Goal: Information Seeking & Learning: Learn about a topic

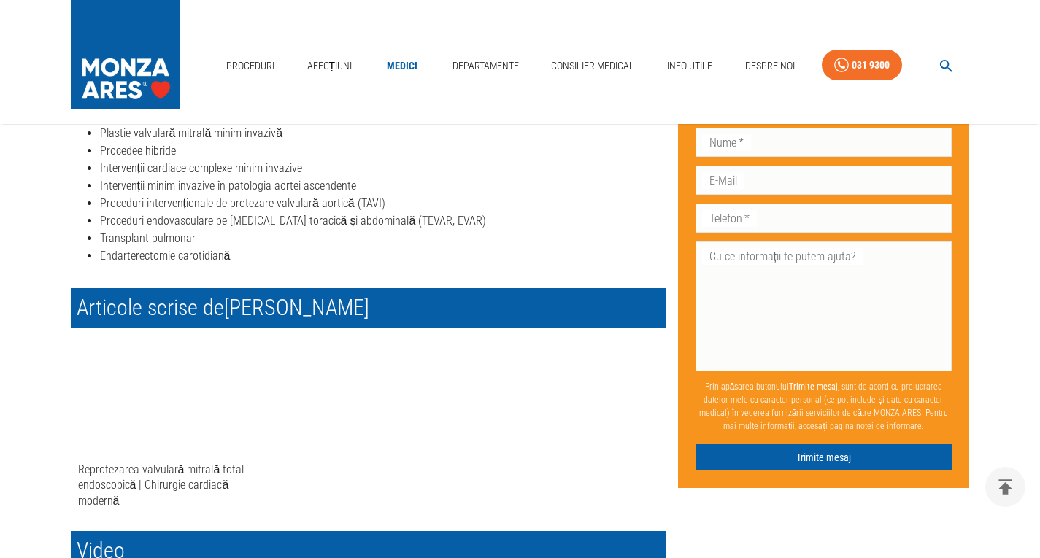
scroll to position [949, 0]
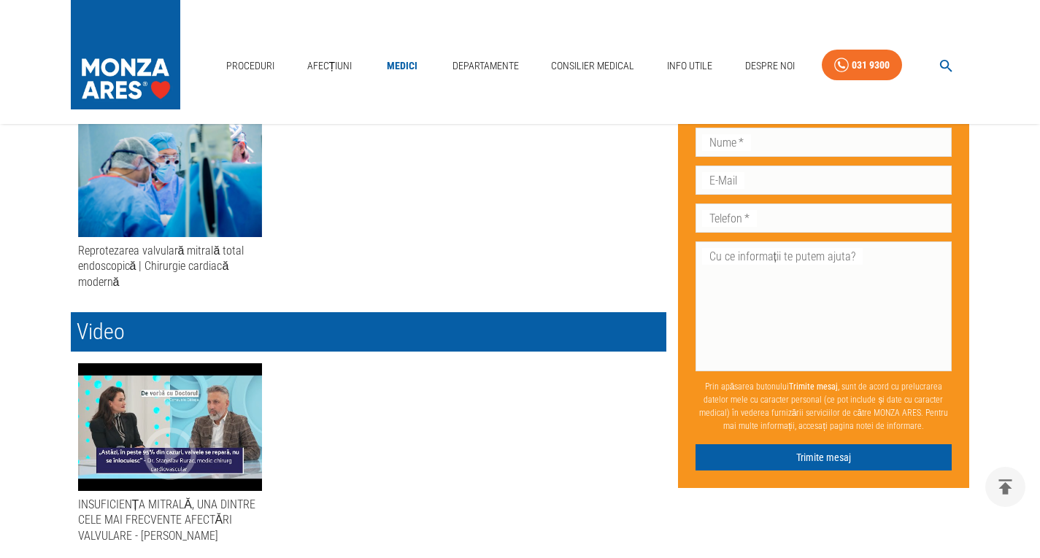
drag, startPoint x: 402, startPoint y: 69, endPoint x: 372, endPoint y: 73, distance: 30.1
click at [402, 69] on link "Medici" at bounding box center [402, 66] width 47 height 30
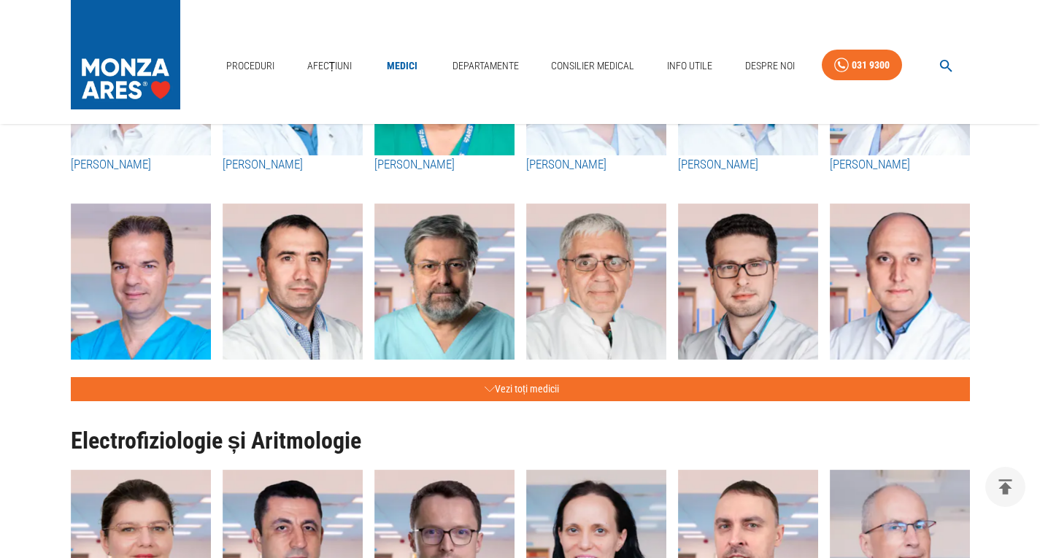
scroll to position [584, 0]
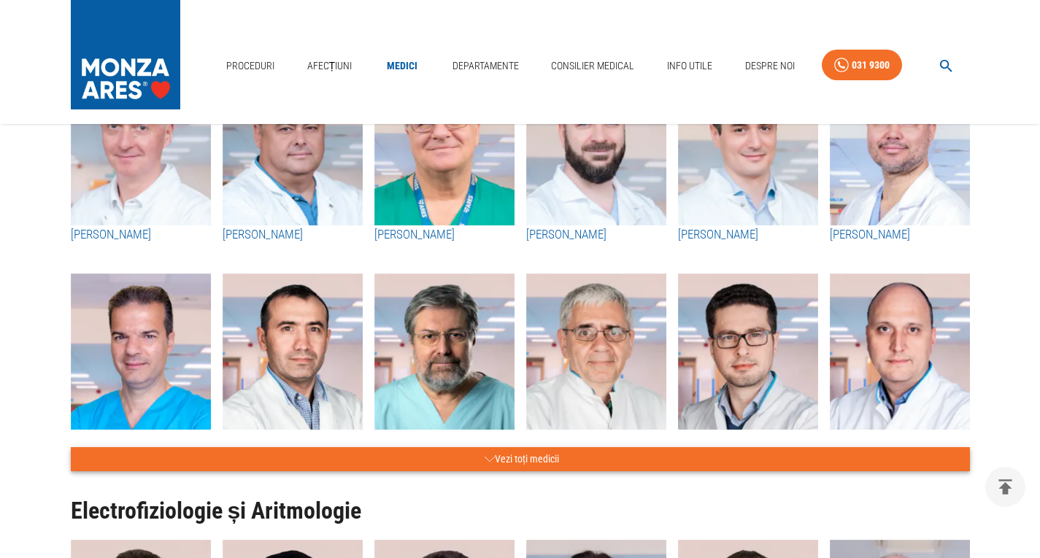
click at [493, 452] on button "Vezi toți medicii" at bounding box center [520, 459] width 899 height 24
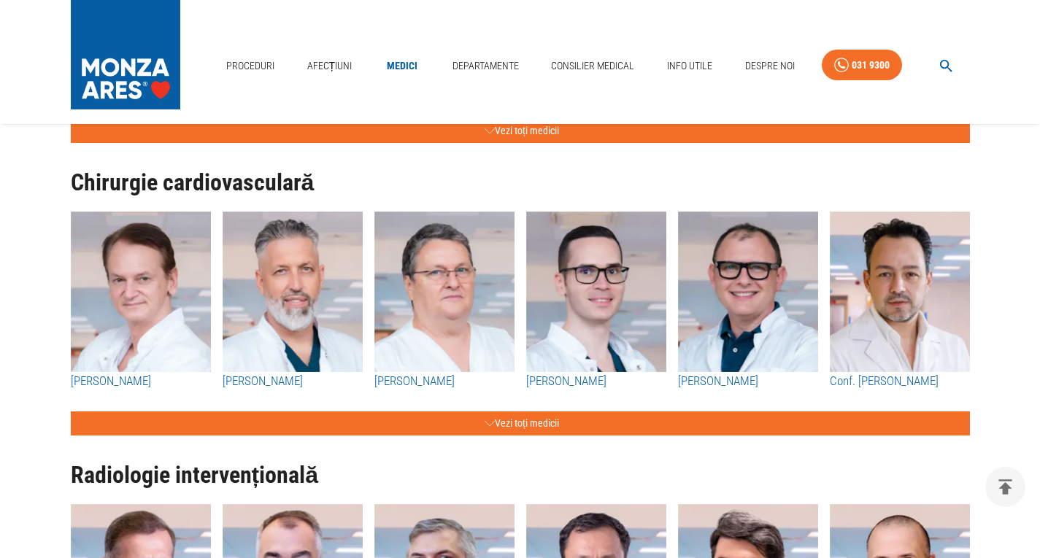
scroll to position [2627, 0]
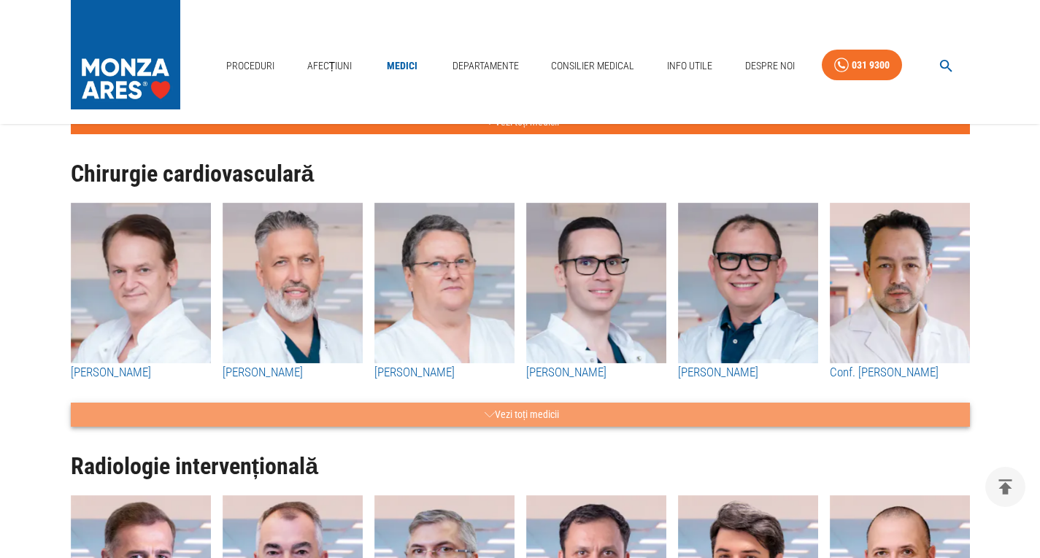
click at [355, 403] on button "Vezi toți medicii" at bounding box center [520, 415] width 899 height 24
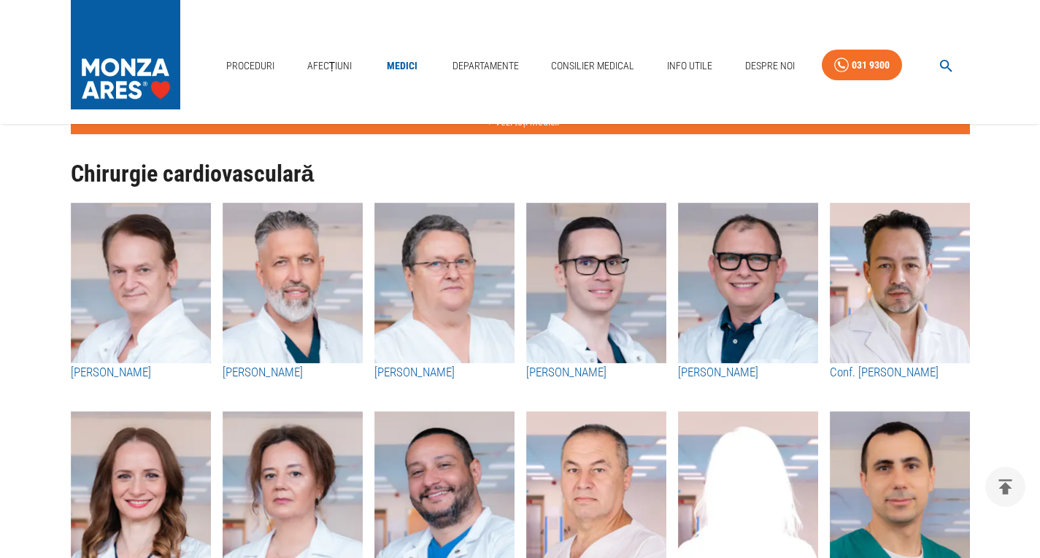
click at [141, 284] on img "button" at bounding box center [141, 283] width 140 height 161
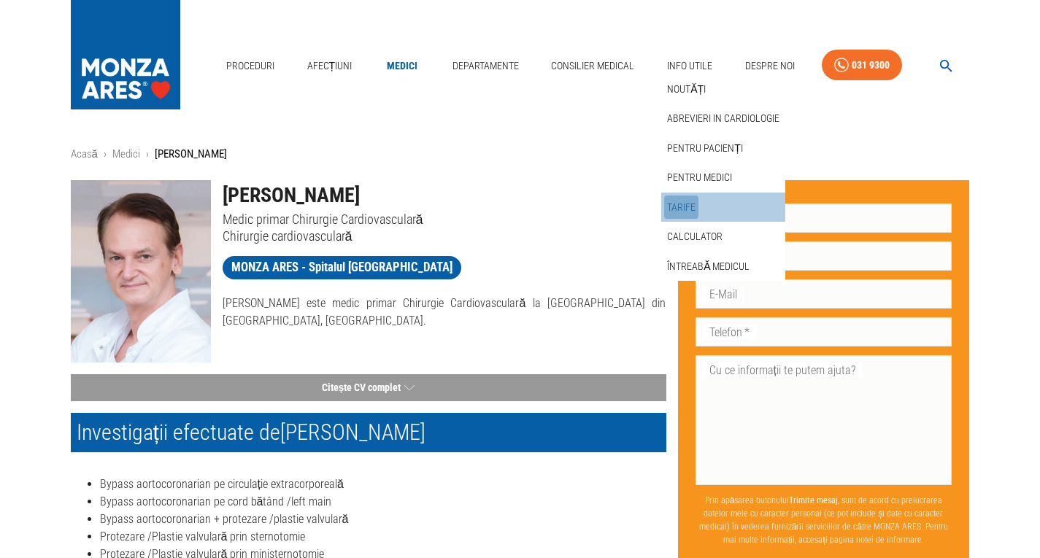
click at [685, 212] on link "Tarife" at bounding box center [681, 208] width 34 height 24
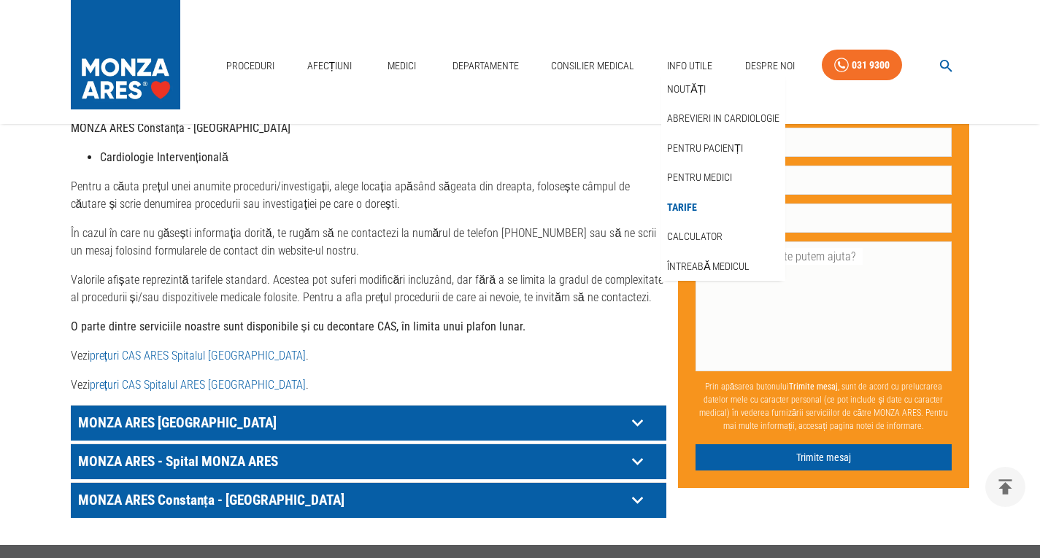
scroll to position [657, 0]
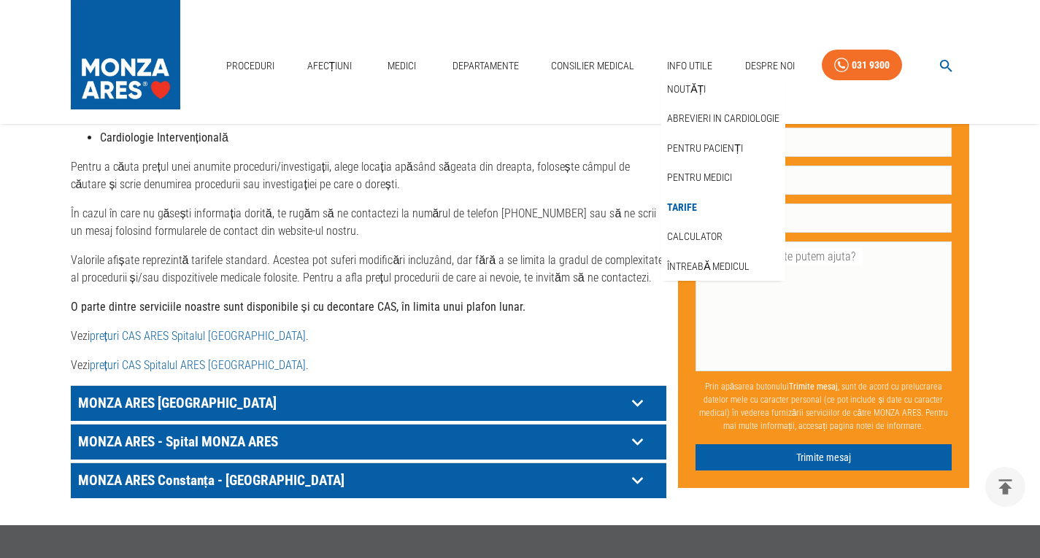
click at [250, 431] on p "MONZA ARES - Spital MONZA ARES" at bounding box center [350, 442] width 552 height 23
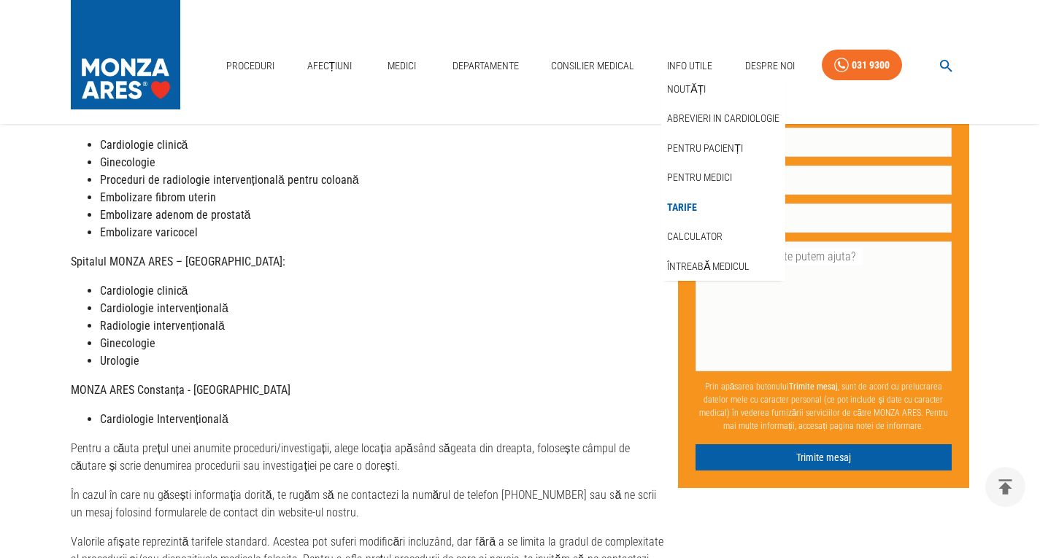
scroll to position [0, 0]
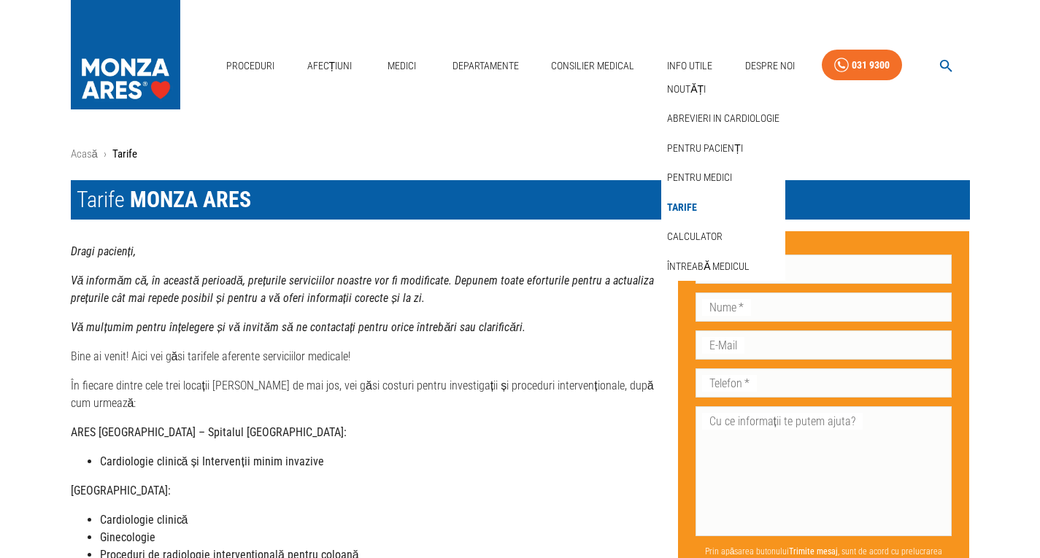
click at [436, 453] on li "Cardiologie clinică și Intervenții minim invazive" at bounding box center [383, 462] width 566 height 18
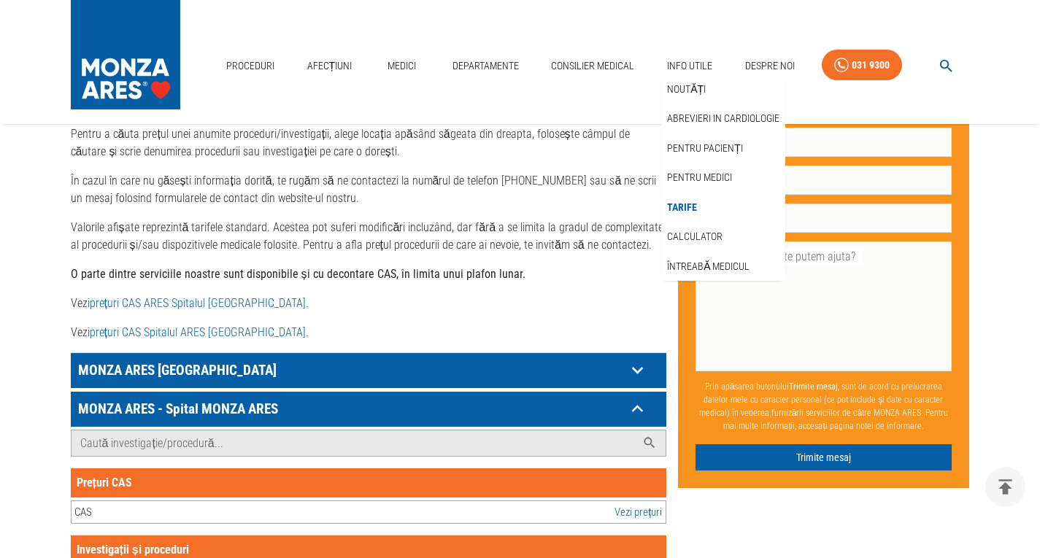
scroll to position [803, 0]
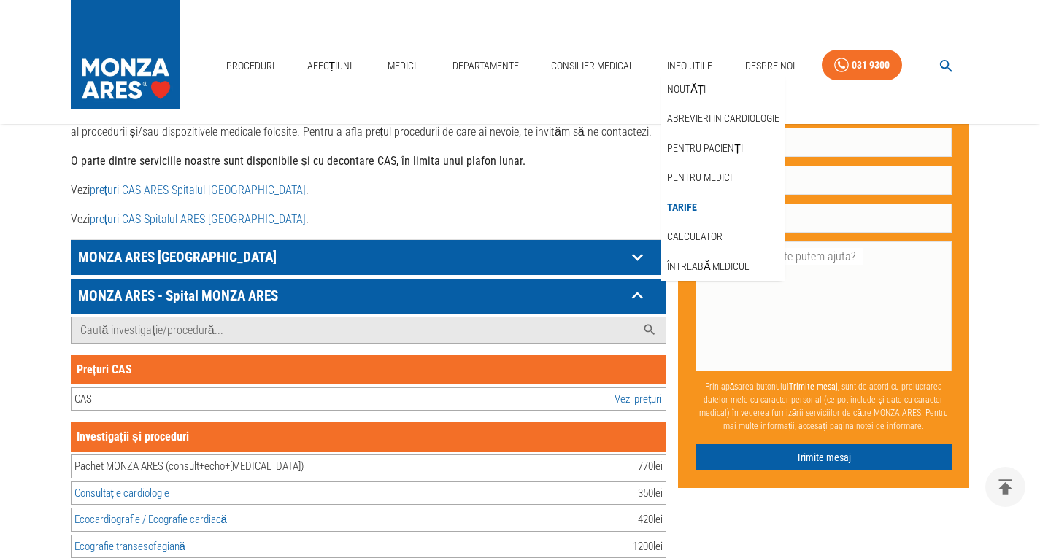
click at [625, 391] on link "Vezi prețuri" at bounding box center [637, 399] width 47 height 17
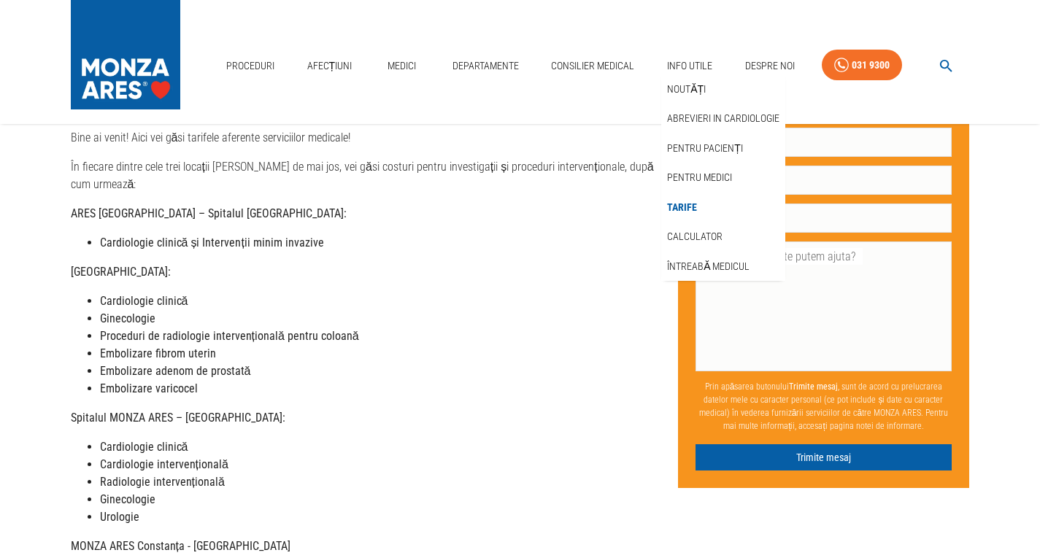
scroll to position [0, 0]
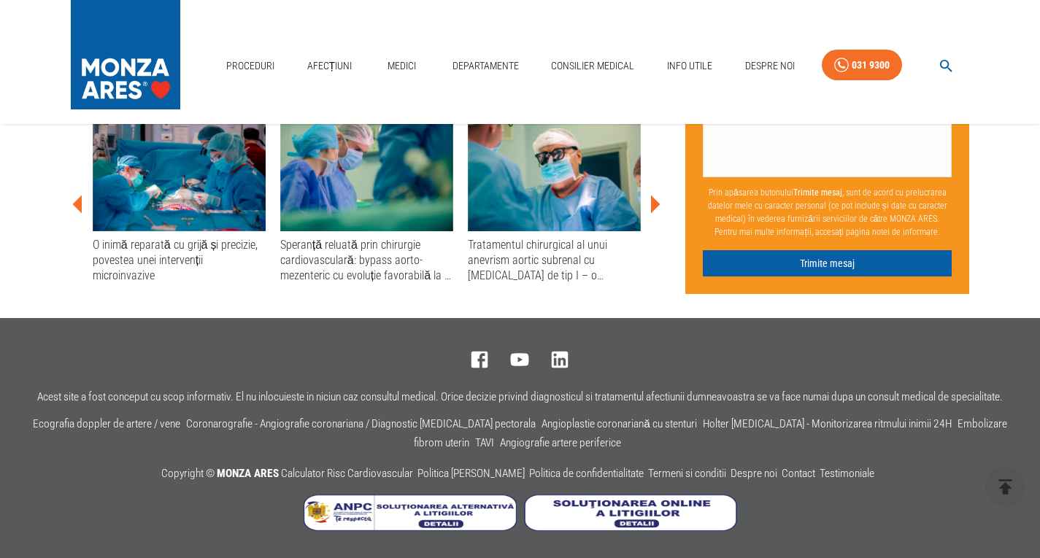
scroll to position [4088, 0]
click at [131, 252] on div "O inimă reparată cu grijă și precizie, povestea unei intervenții microinvazive" at bounding box center [179, 260] width 173 height 47
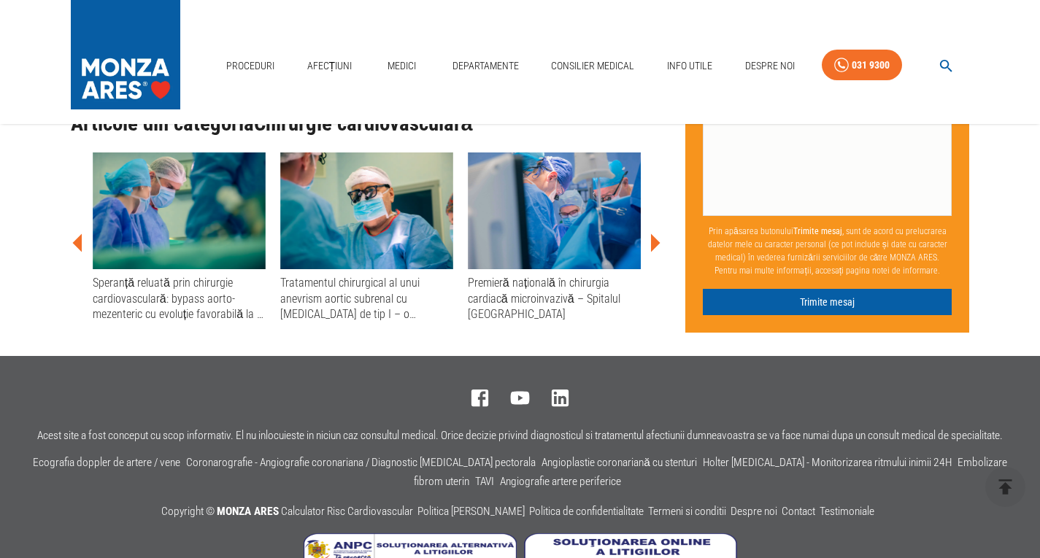
scroll to position [1862, 0]
